Goal: Check status: Check status

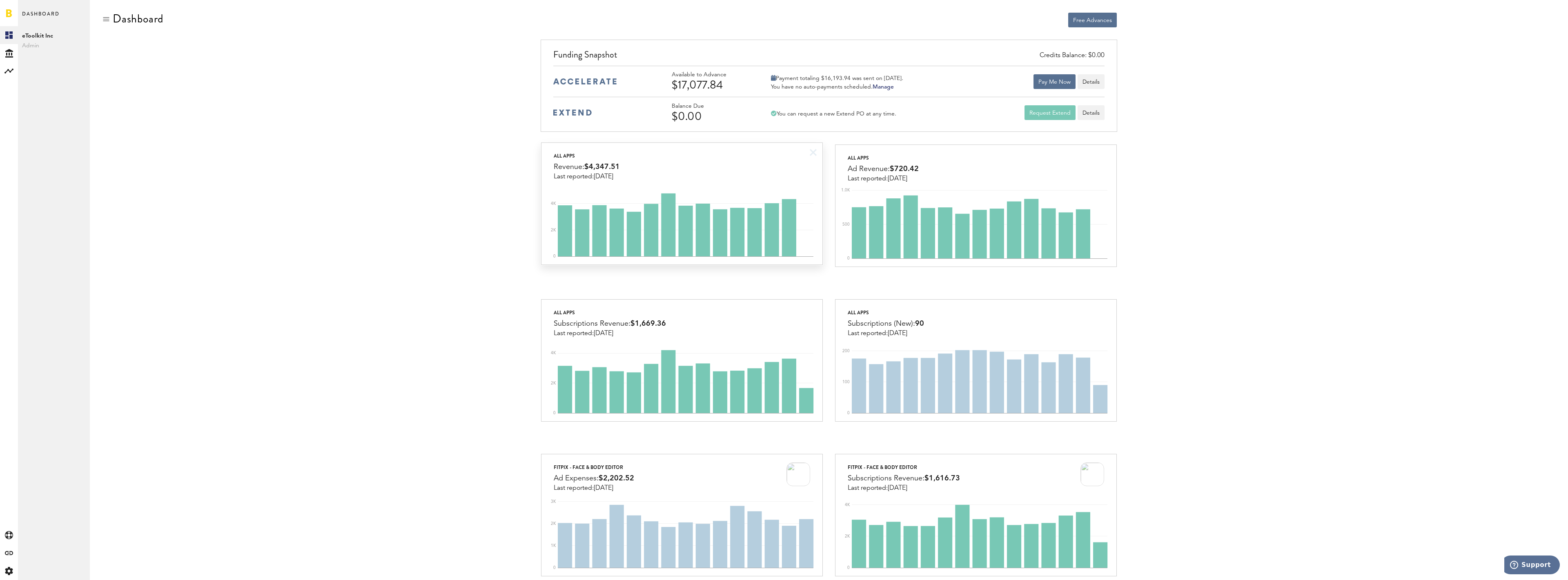
click at [731, 164] on div "All apps Revenue: $4,347.51 Last reported: Oct 8" at bounding box center [682, 162] width 281 height 38
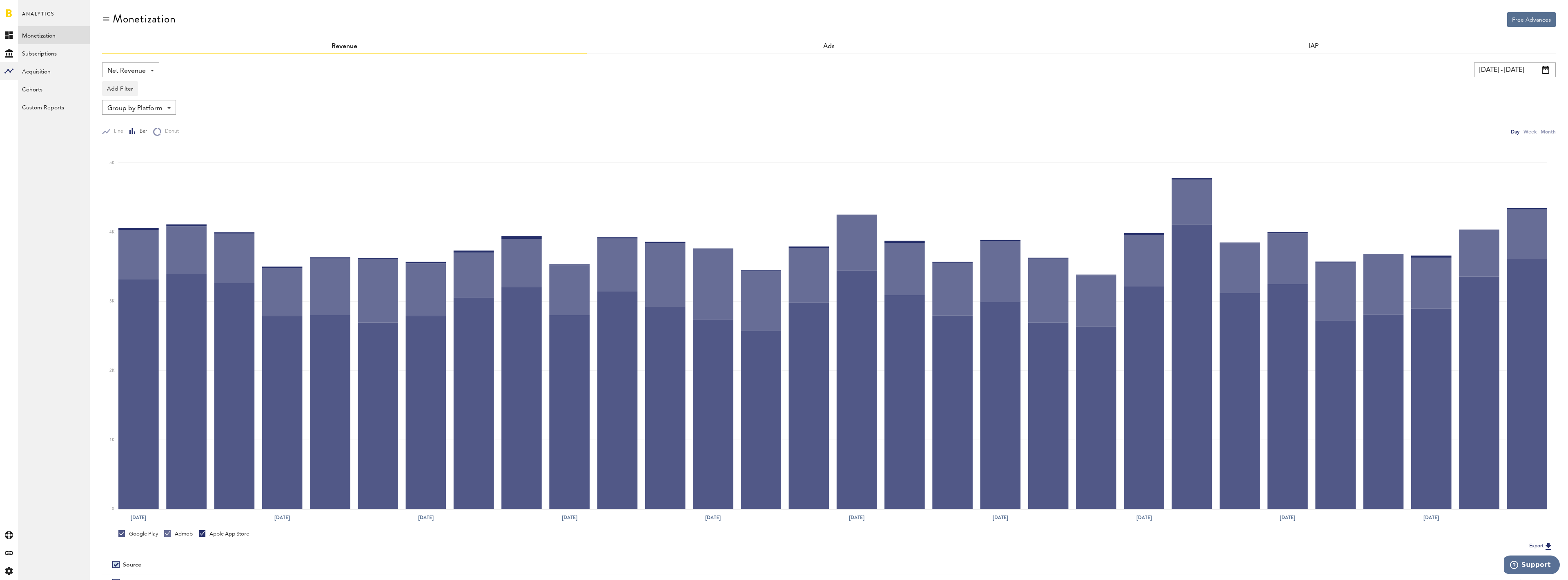
click at [1518, 70] on input "09/09/25 - 10/09/25" at bounding box center [1515, 70] width 82 height 15
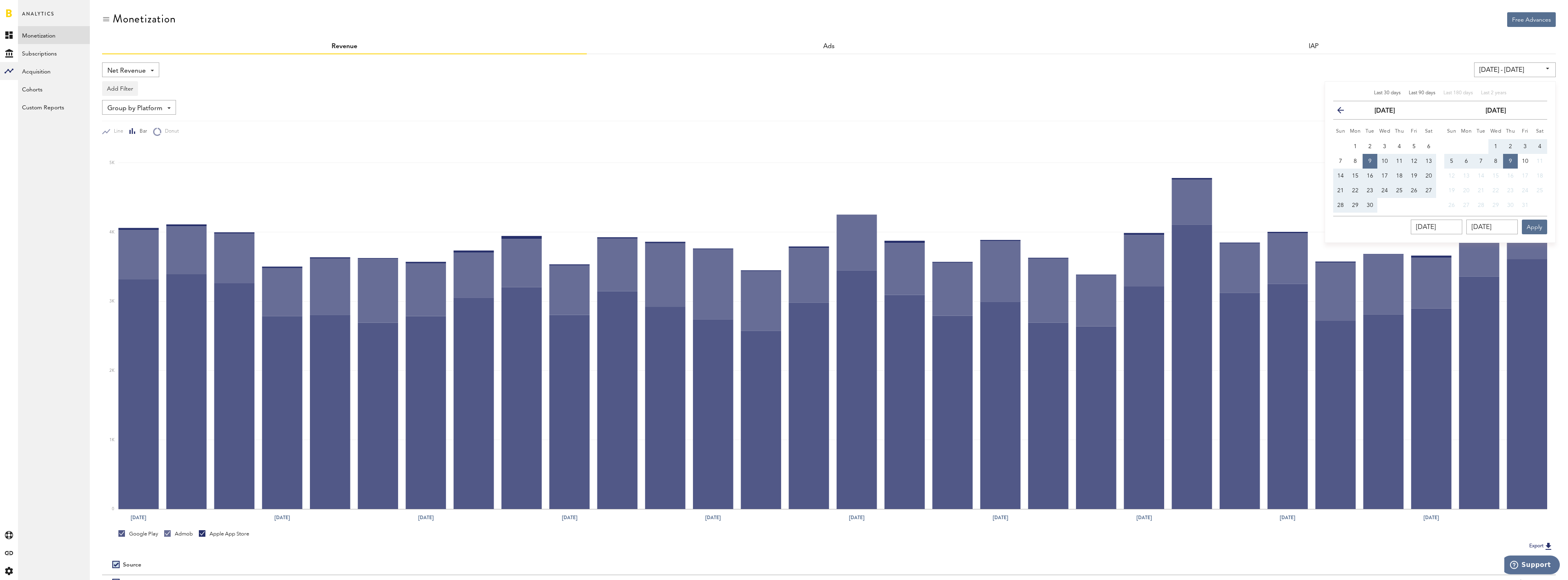
click at [1412, 90] on div "Last 90 days" at bounding box center [1422, 93] width 27 height 7
type input "07/11/25 - 10/09/25"
type input "07/11/2025"
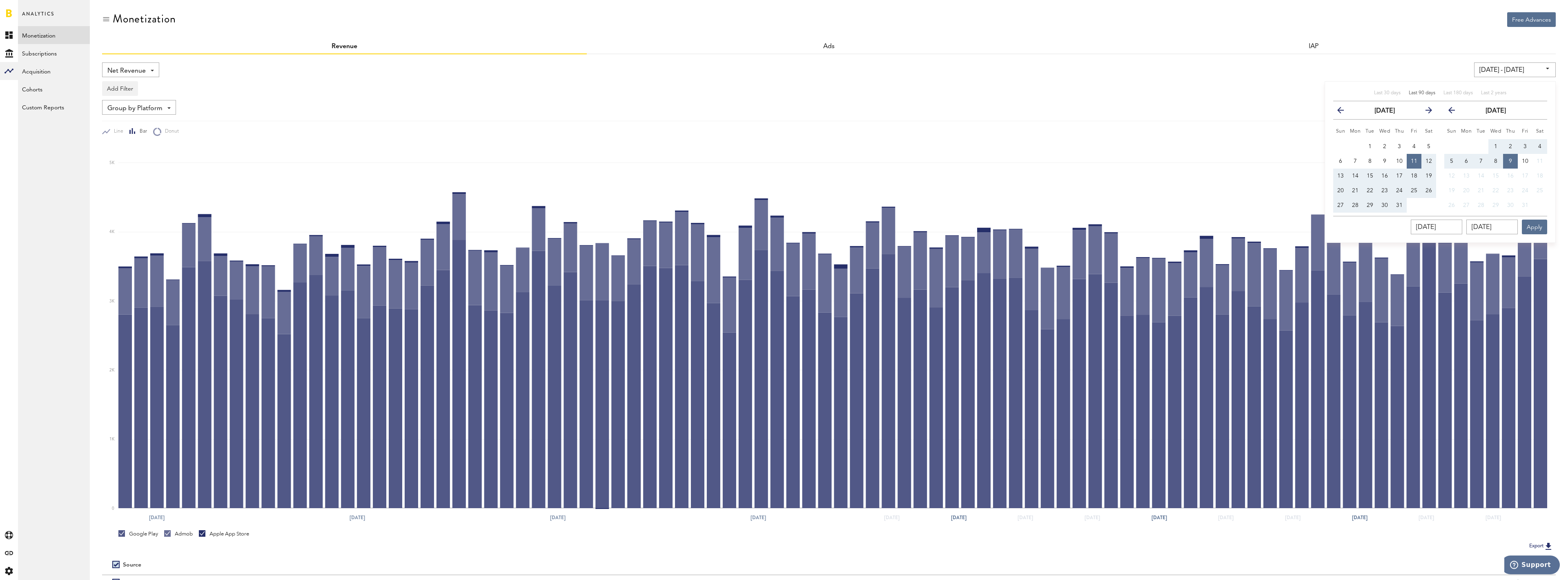
click at [1207, 109] on div "Group by Platform Group by Platform Group by Revenue Type Group by App" at bounding box center [829, 107] width 1454 height 15
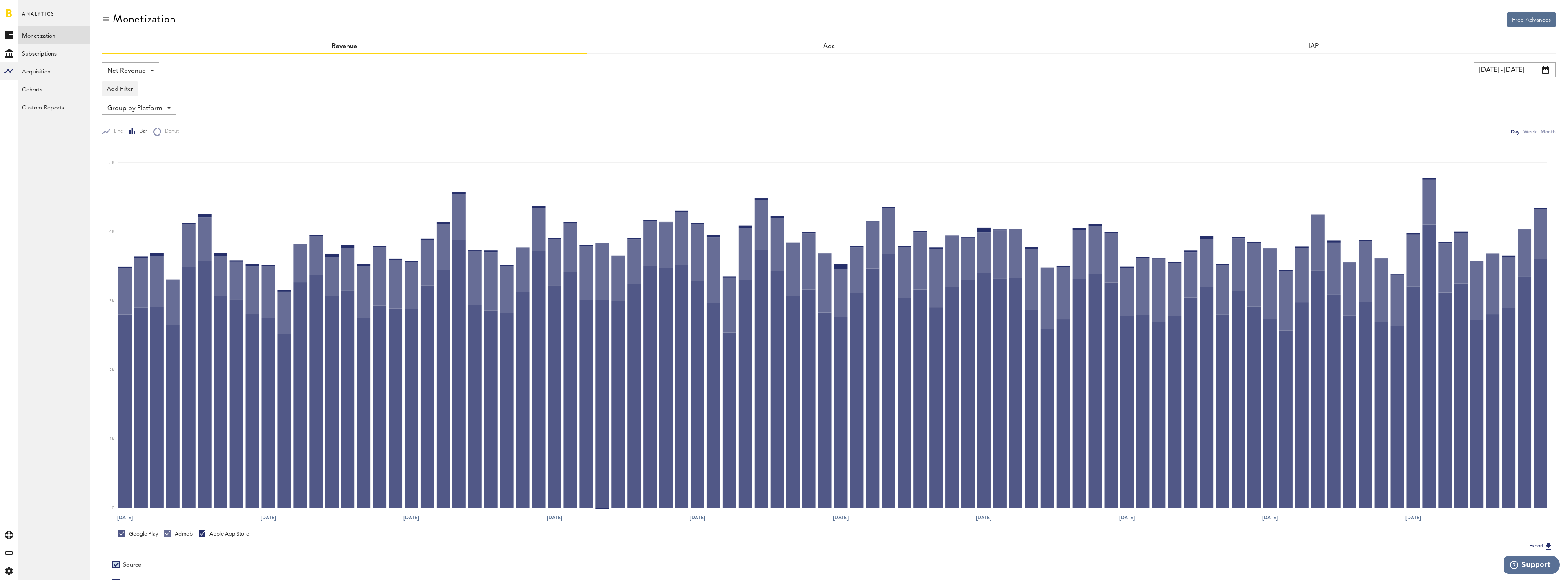
click at [12, 12] on div at bounding box center [9, 13] width 18 height 26
click at [10, 13] on link at bounding box center [9, 13] width 5 height 8
